Goal: Check status: Check status

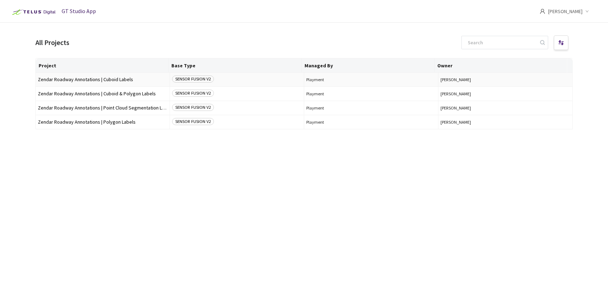
click at [121, 81] on span "Zendar Roadway Annotations | Cuboid Labels" at bounding box center [103, 79] width 130 height 5
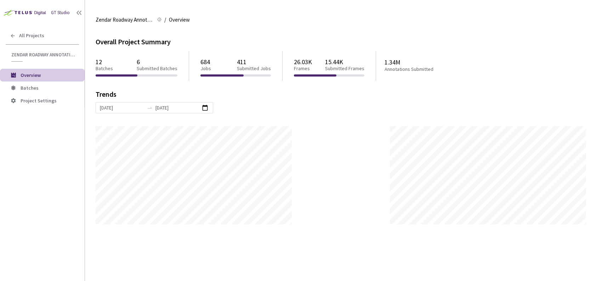
scroll to position [281, 608]
click at [30, 86] on span "Batches" at bounding box center [30, 88] width 18 height 6
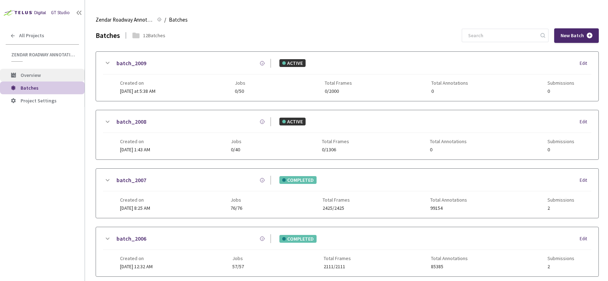
click at [41, 70] on li "Overview" at bounding box center [42, 75] width 85 height 13
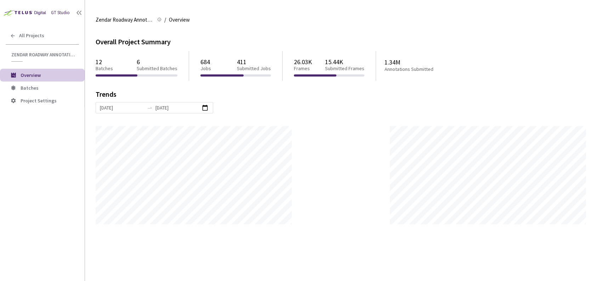
scroll to position [281, 608]
click at [25, 37] on span "All Projects" at bounding box center [31, 36] width 25 height 6
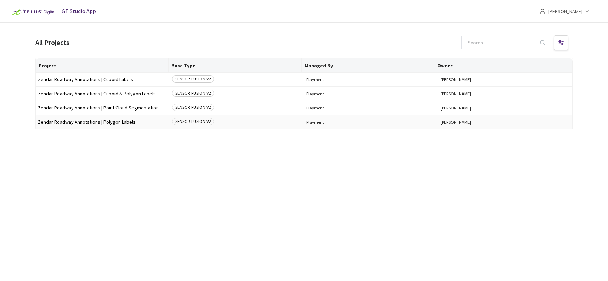
click at [90, 121] on span "Zendar Roadway Annotations | Polygon Labels" at bounding box center [103, 121] width 130 height 5
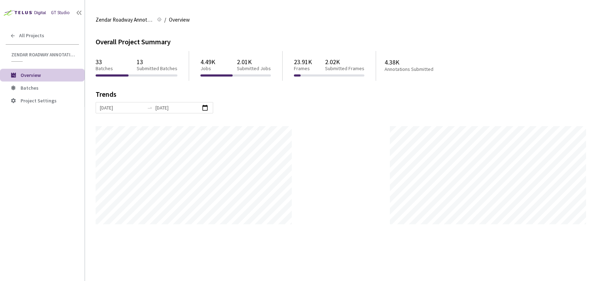
scroll to position [281, 608]
click at [56, 92] on li "Batches" at bounding box center [42, 87] width 85 height 13
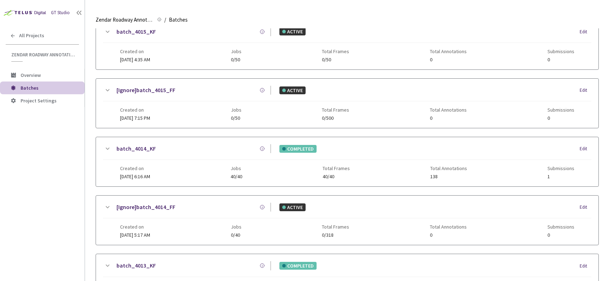
scroll to position [173, 0]
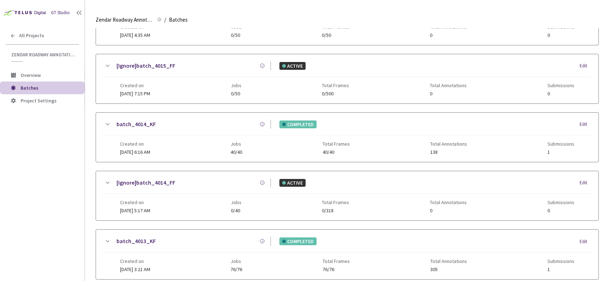
click at [190, 146] on div "Created on [DATE] 6:16 AM Jobs 40/40 Total Frames 40/40 Total Annotations 138 S…" at bounding box center [347, 144] width 454 height 19
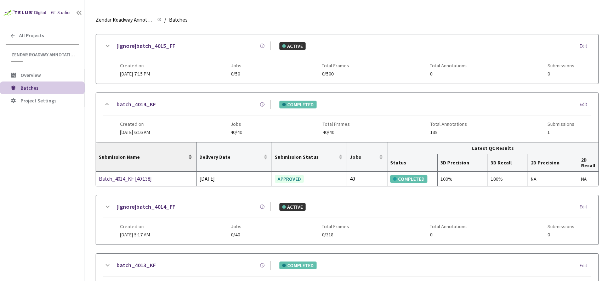
scroll to position [0, 0]
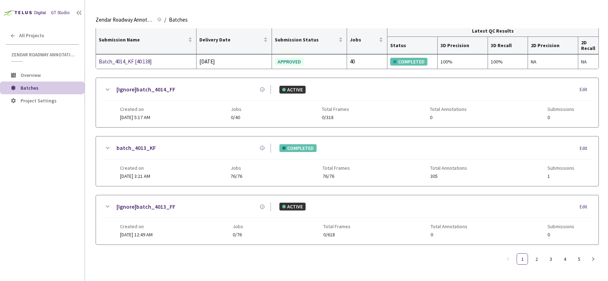
click at [229, 154] on div "batch_4013_KF COMPLETED Edit" at bounding box center [347, 151] width 488 height 16
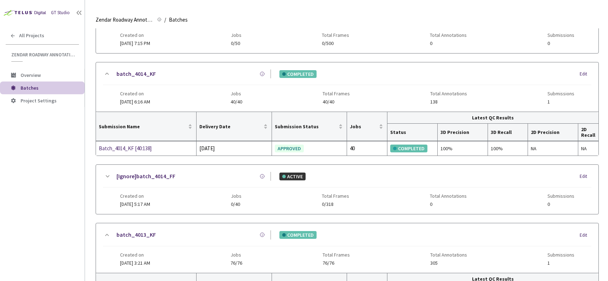
scroll to position [354, 0]
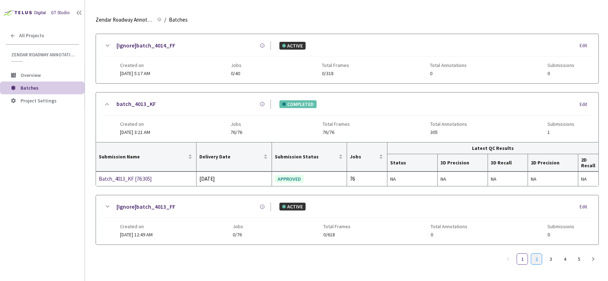
click at [539, 262] on link "2" at bounding box center [536, 258] width 11 height 11
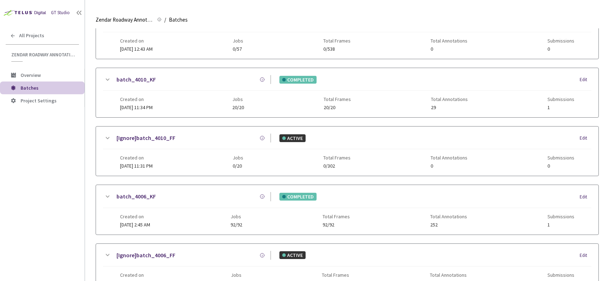
scroll to position [266, 0]
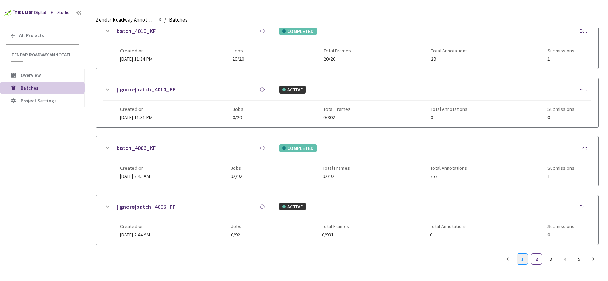
click at [517, 257] on link "1" at bounding box center [522, 258] width 11 height 11
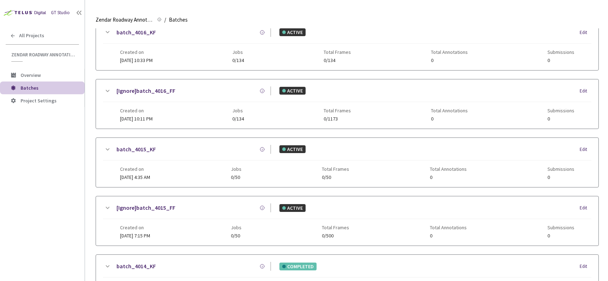
scroll to position [0, 0]
